Goal: Browse casually

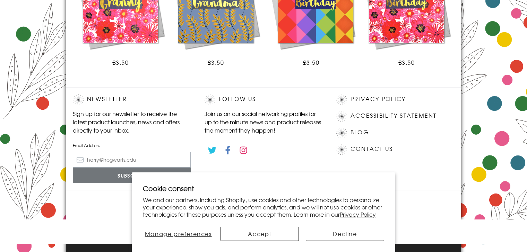
scroll to position [517, 0]
